Goal: Check status: Check status

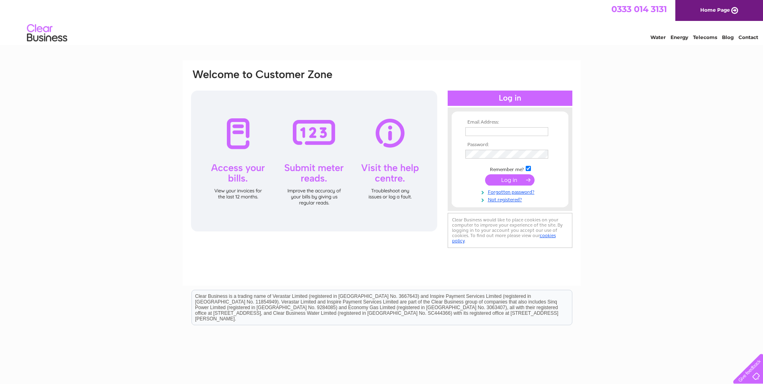
click at [482, 127] on input "text" at bounding box center [506, 131] width 83 height 9
type input "info@therickels.co.uk"
click at [518, 181] on input "submit" at bounding box center [509, 180] width 49 height 11
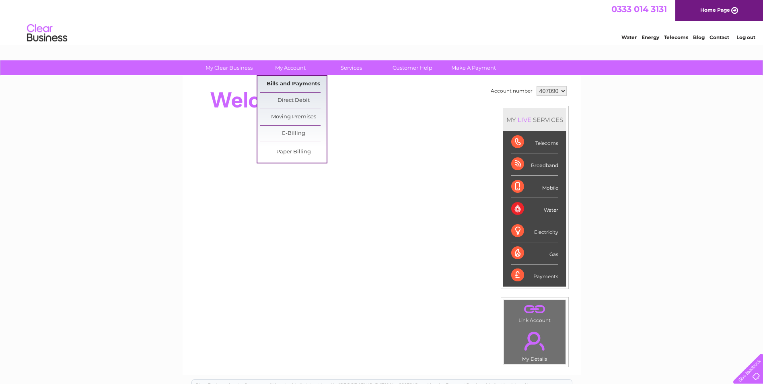
click at [282, 84] on link "Bills and Payments" at bounding box center [293, 84] width 66 height 16
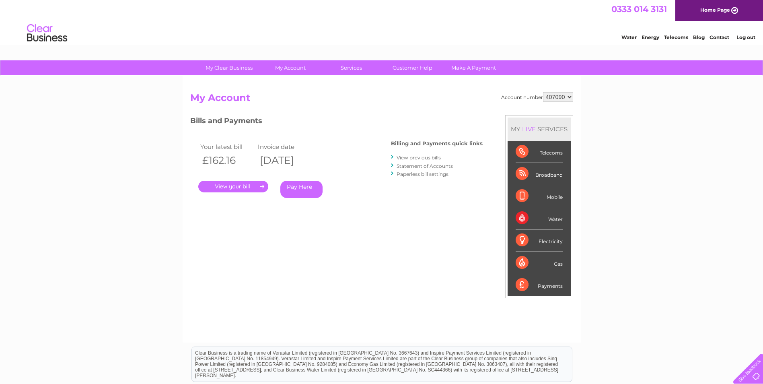
click at [249, 185] on link "." at bounding box center [233, 187] width 70 height 12
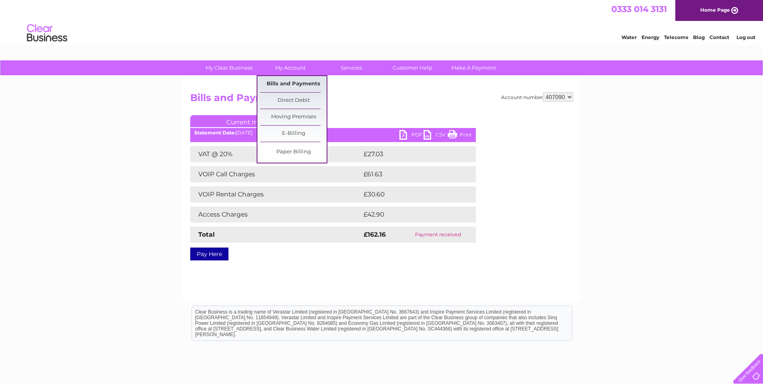
click at [286, 81] on link "Bills and Payments" at bounding box center [293, 84] width 66 height 16
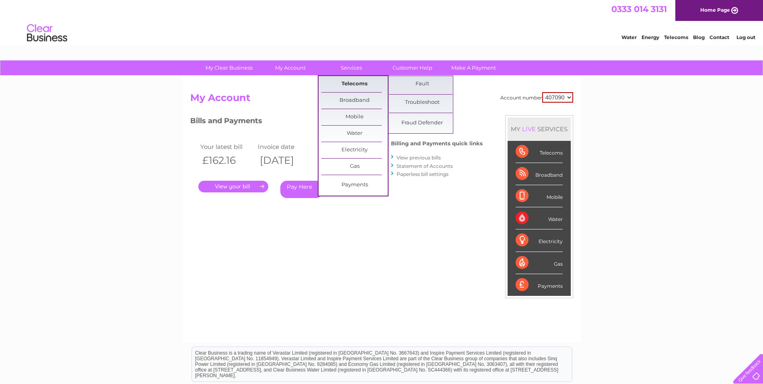
click at [347, 82] on link "Telecoms" at bounding box center [354, 84] width 66 height 16
